Goal: Transaction & Acquisition: Purchase product/service

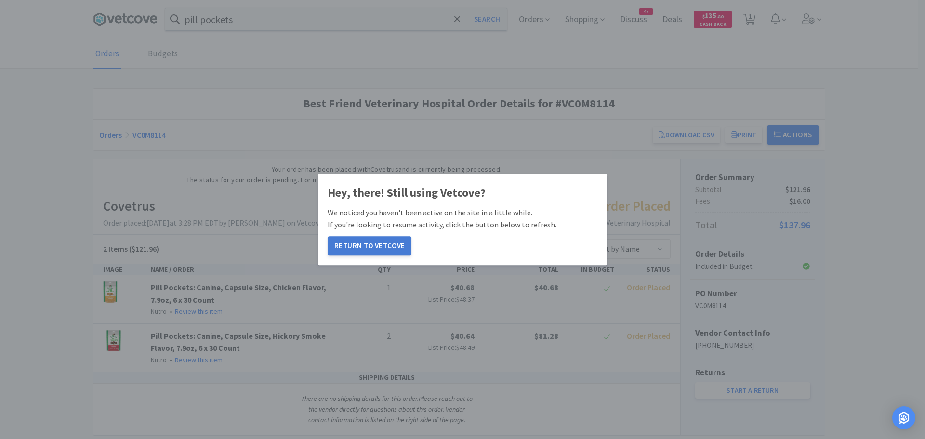
click at [362, 242] on button "Return to Vetcove" at bounding box center [370, 245] width 84 height 19
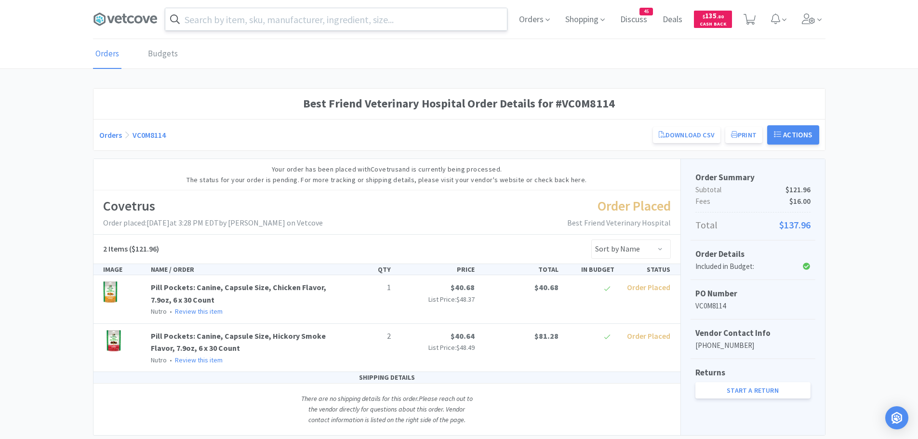
click at [266, 25] on input "text" at bounding box center [336, 19] width 342 height 22
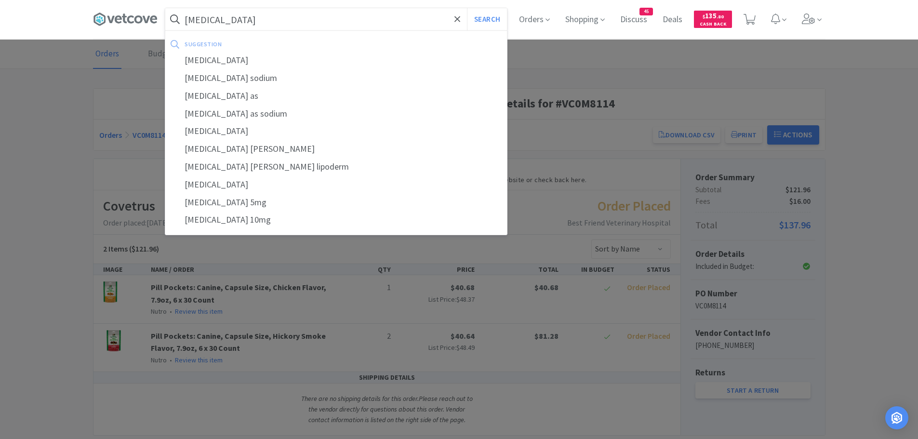
type input "[MEDICAL_DATA]"
click at [467, 8] on button "Search" at bounding box center [487, 19] width 40 height 22
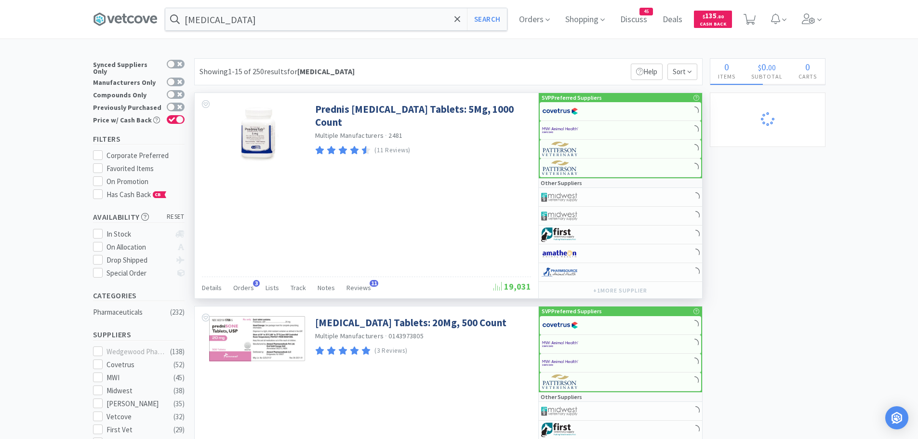
select select "2"
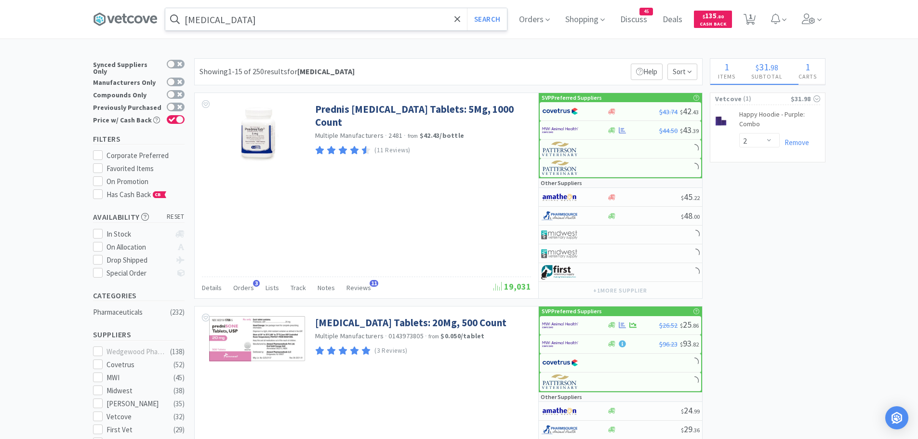
click at [273, 21] on input "prednisone" at bounding box center [336, 19] width 342 height 22
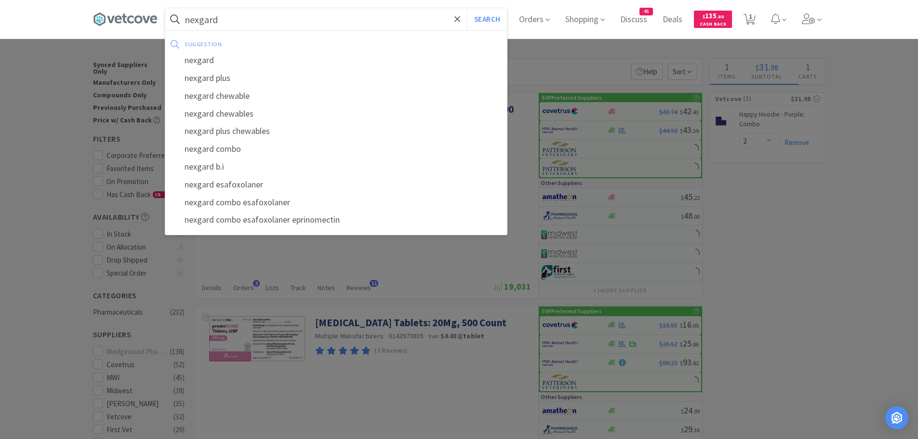
type input "nexgard"
click at [467, 8] on button "Search" at bounding box center [487, 19] width 40 height 22
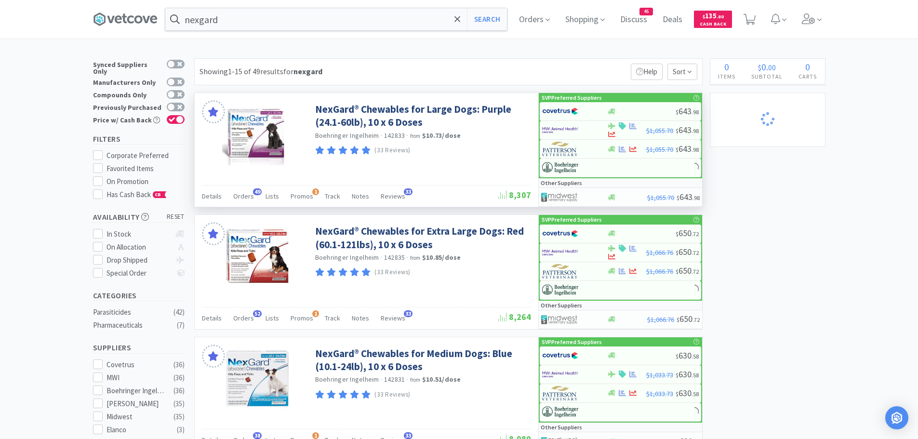
select select "2"
click at [246, 193] on span "Orders" at bounding box center [243, 196] width 21 height 9
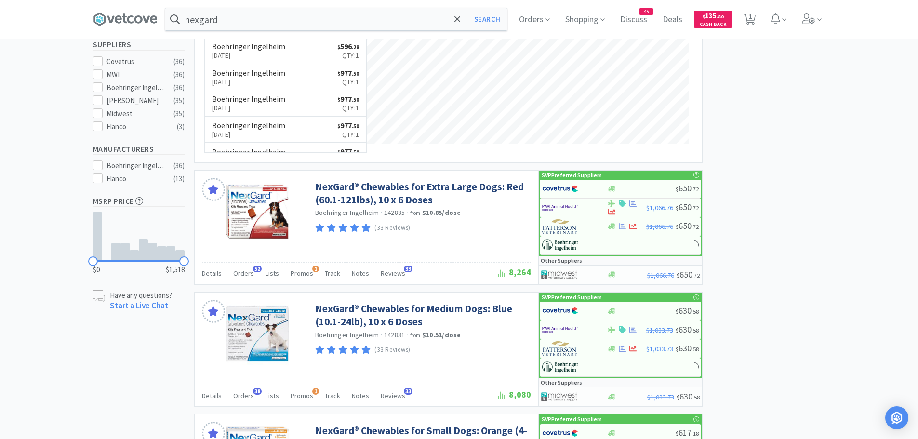
scroll to position [385, 0]
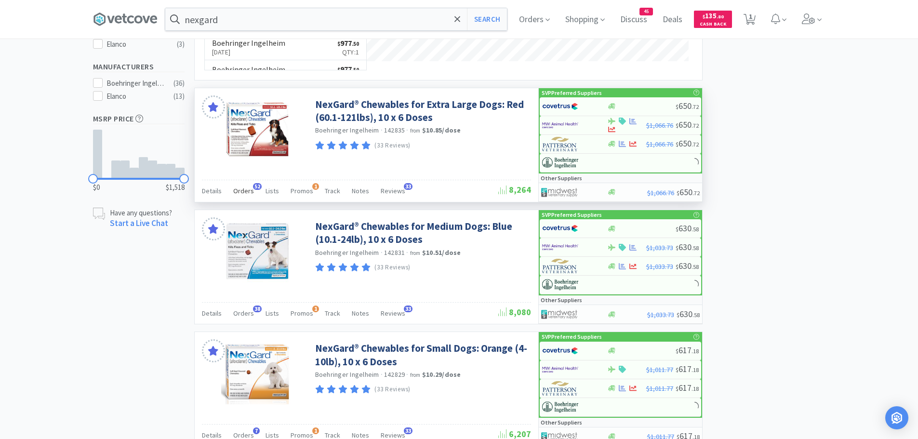
click at [241, 190] on span "Orders" at bounding box center [243, 190] width 21 height 9
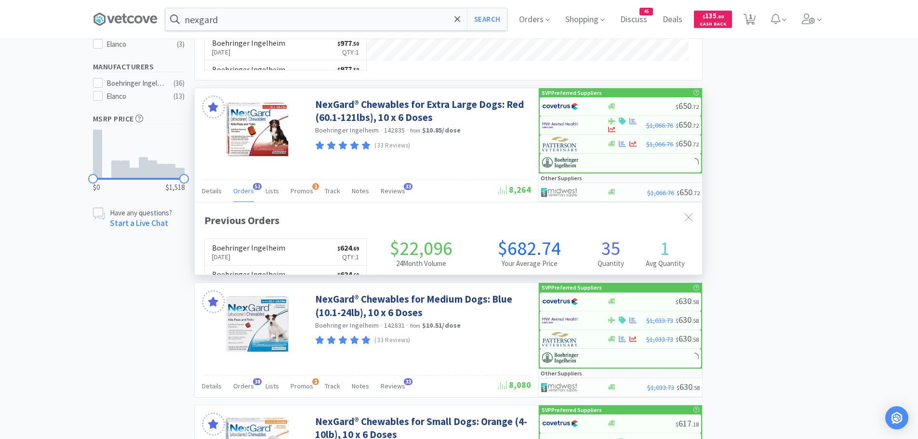
scroll to position [258, 507]
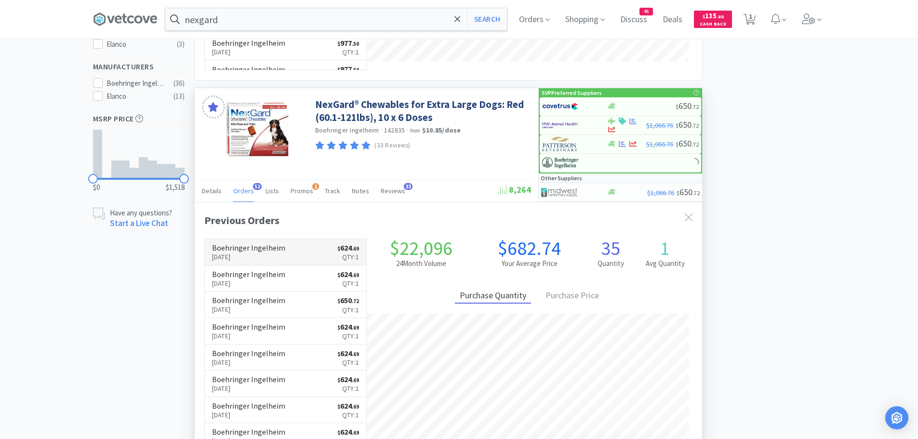
click at [255, 251] on h6 "Boehringer Ingelheim" at bounding box center [248, 248] width 73 height 8
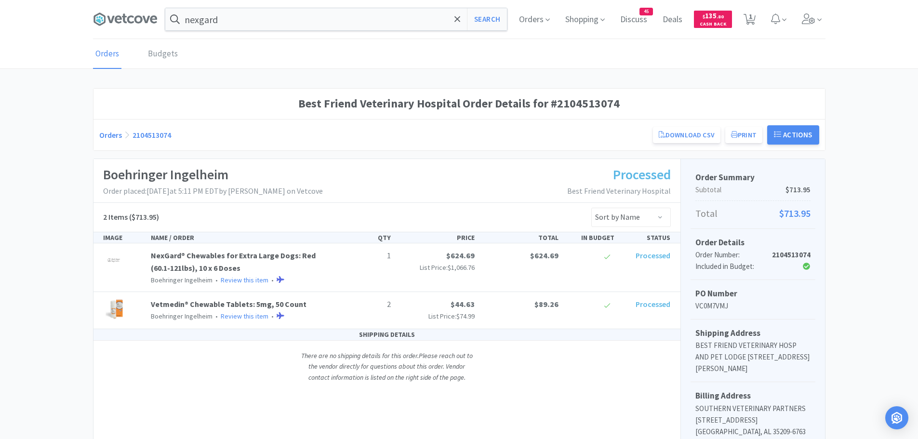
select select "2"
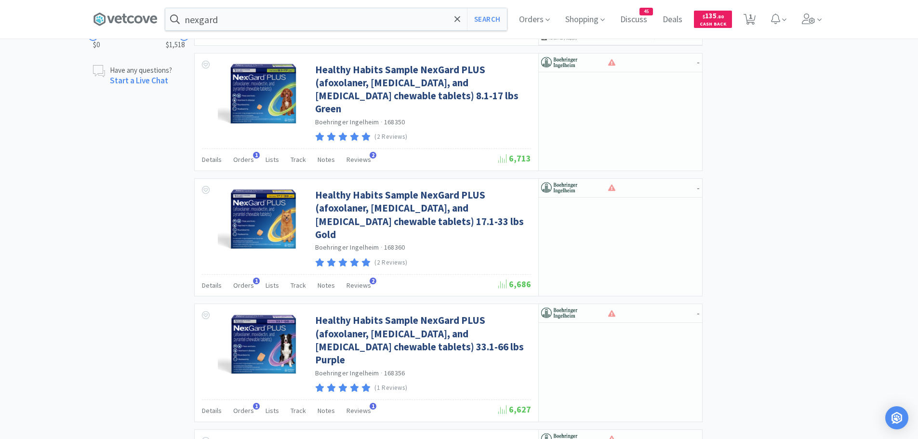
scroll to position [530, 0]
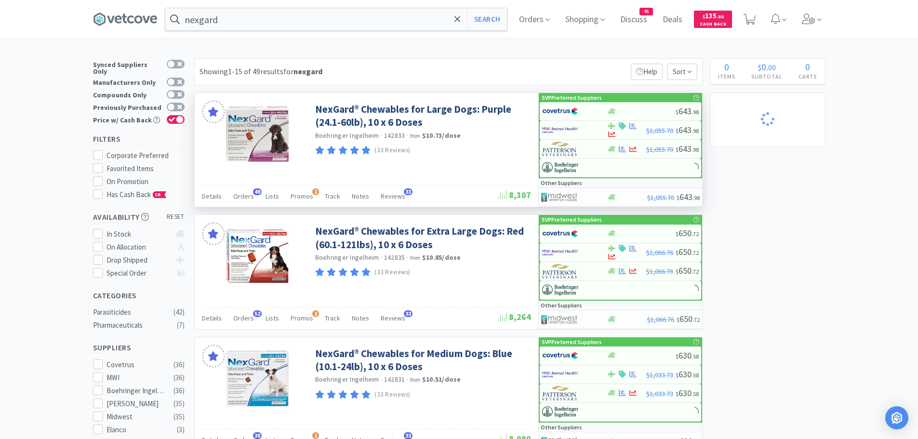
select select "2"
